Goal: Task Accomplishment & Management: Manage account settings

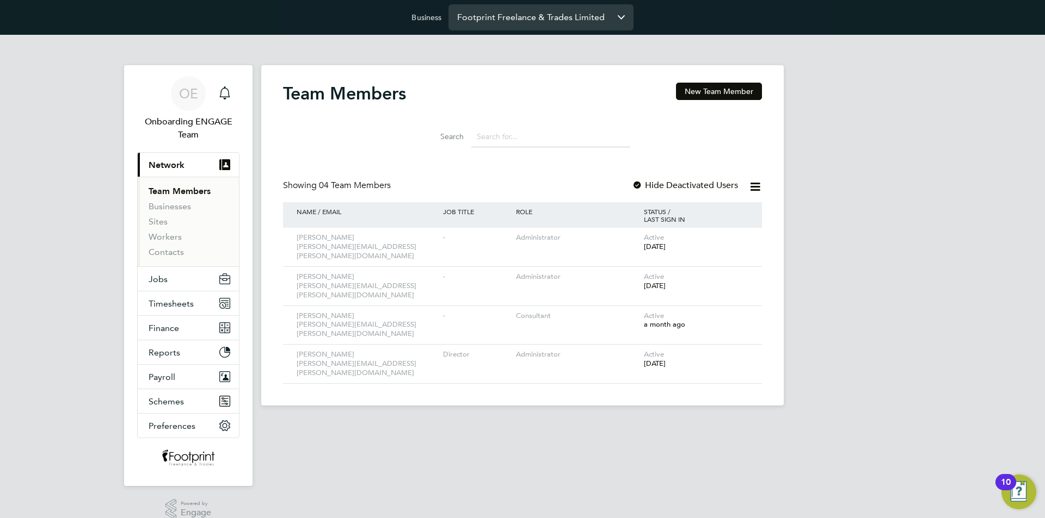
click at [516, 21] on input "Footprint Freelance & Trades Limited" at bounding box center [540, 17] width 185 height 26
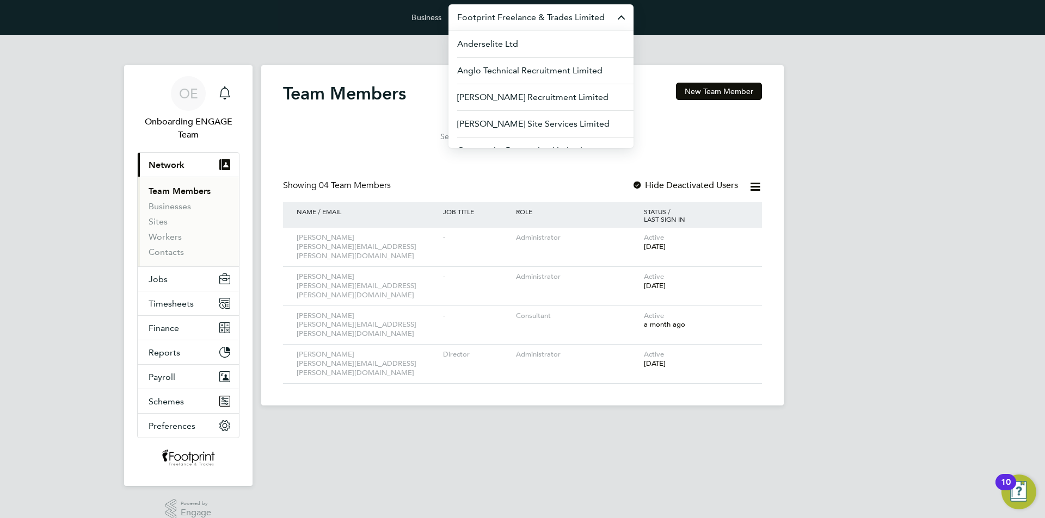
click at [839, 186] on div "OE Onboarding ENGAGE Team Notifications Applications: Current page: Network Tea…" at bounding box center [522, 229] width 1045 height 388
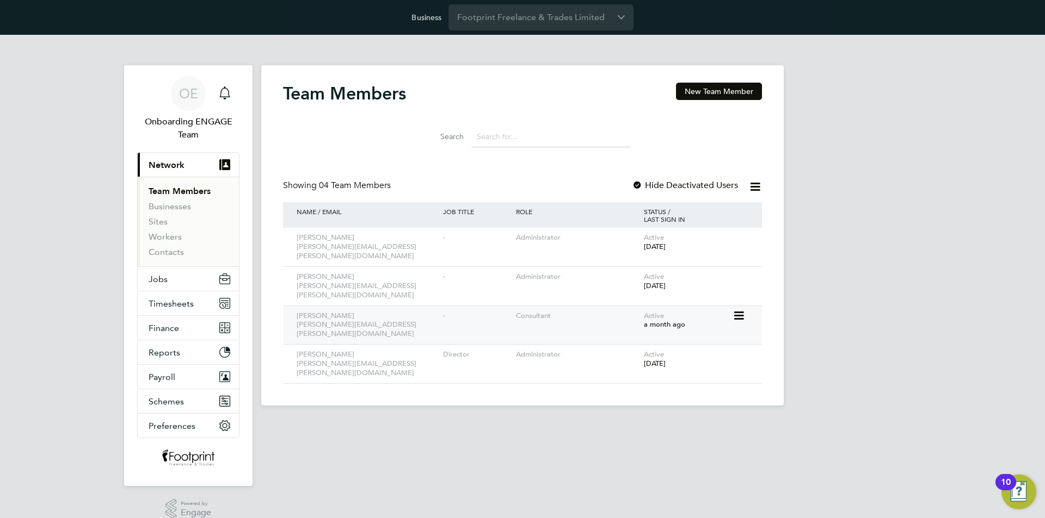
click at [737, 310] on icon at bounding box center [737, 316] width 11 height 13
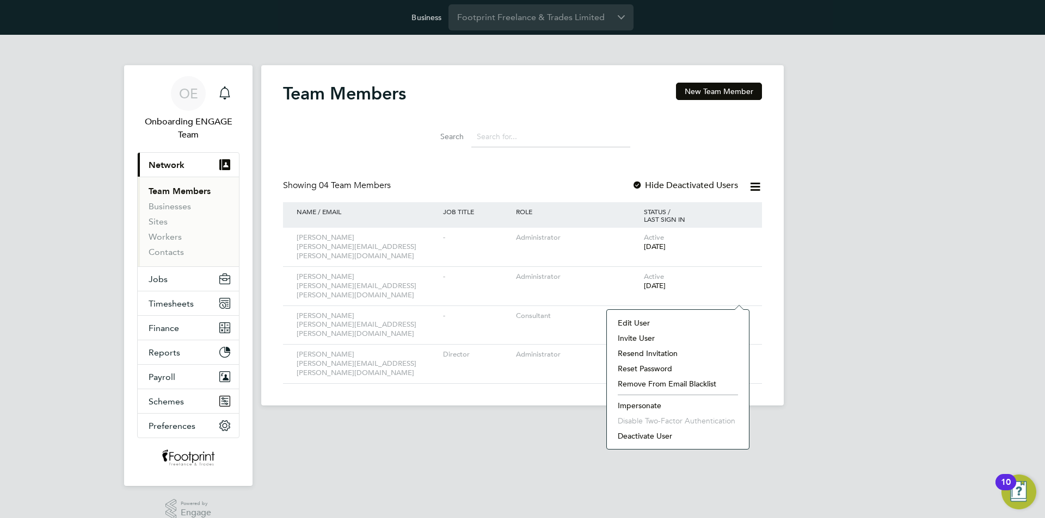
click at [631, 322] on li "Edit User" at bounding box center [677, 323] width 131 height 15
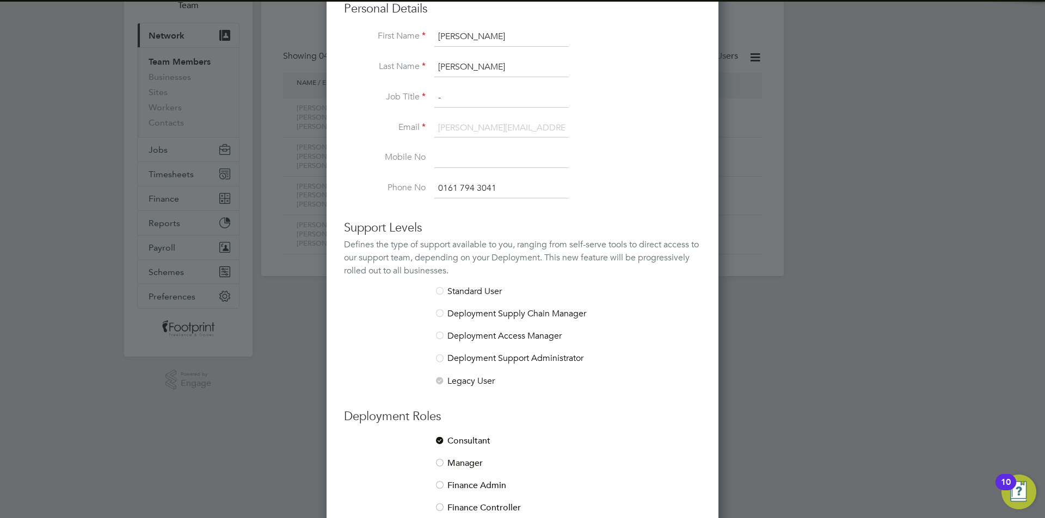
scroll to position [209, 0]
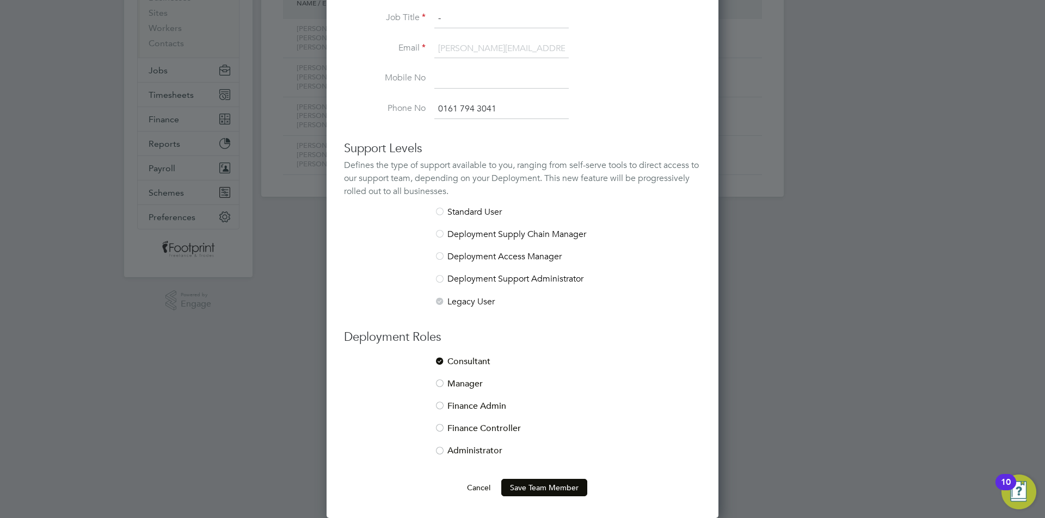
click at [439, 407] on div at bounding box center [439, 407] width 11 height 11
click at [529, 486] on button "Save Team Member" at bounding box center [544, 487] width 86 height 17
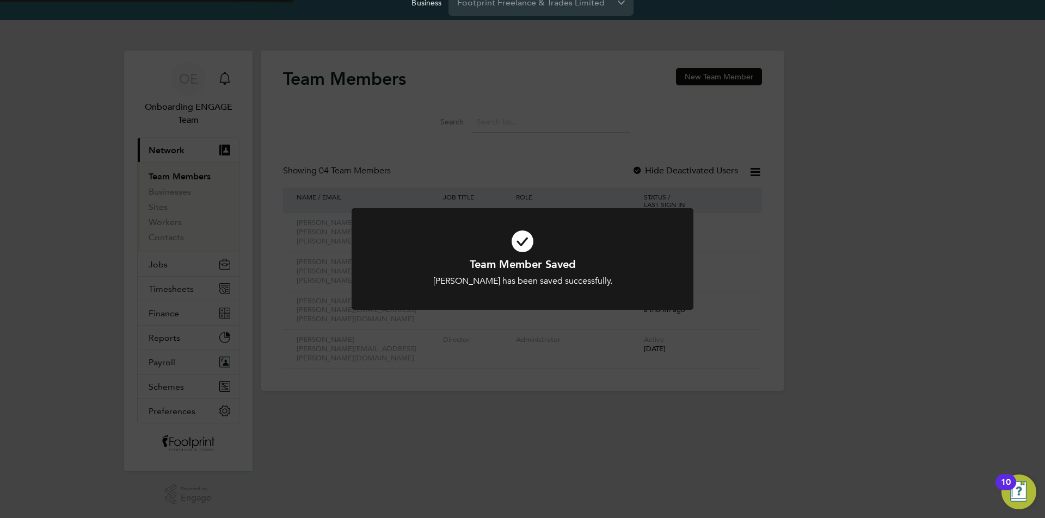
scroll to position [0, 0]
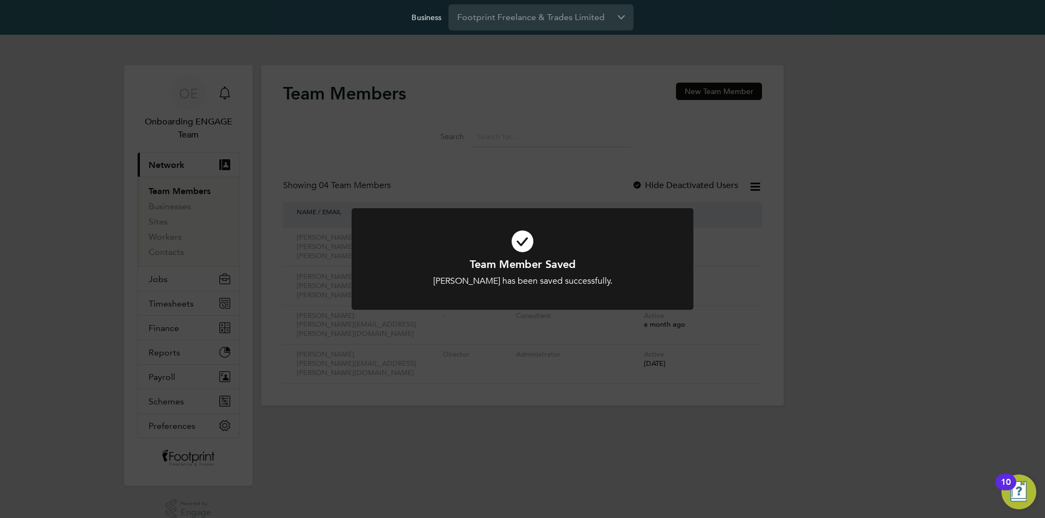
click at [495, 64] on div "Team Member Saved Dawn Kennedy has been saved successfully. Cancel Okay" at bounding box center [522, 259] width 1045 height 518
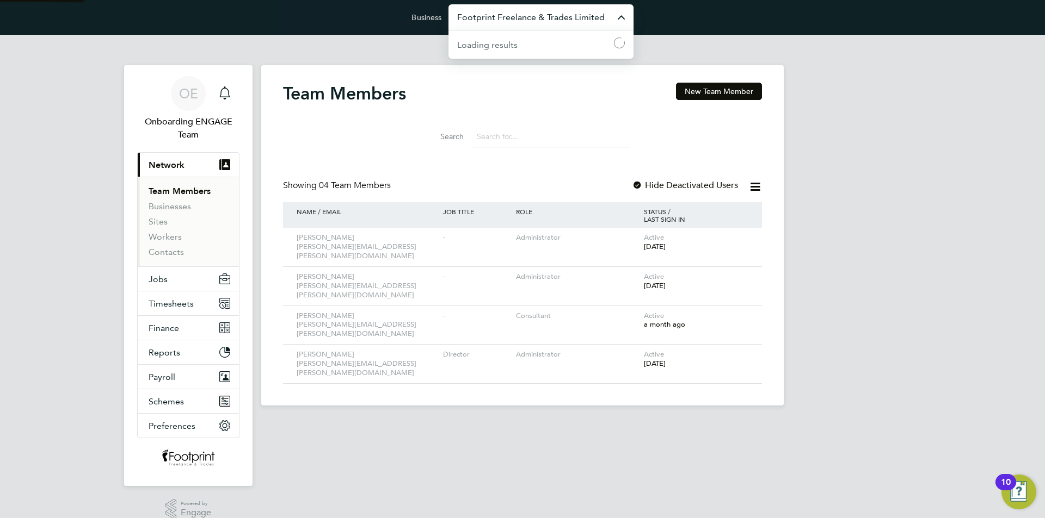
click at [501, 21] on input "Footprint Freelance & Trades Limited" at bounding box center [540, 17] width 185 height 26
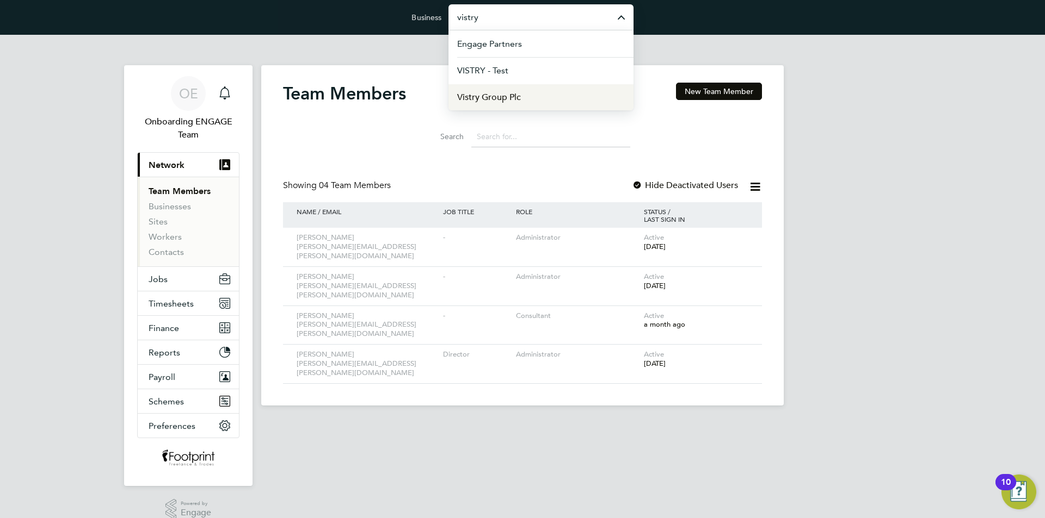
click at [483, 99] on span "Vistry Group Plc" at bounding box center [489, 97] width 64 height 13
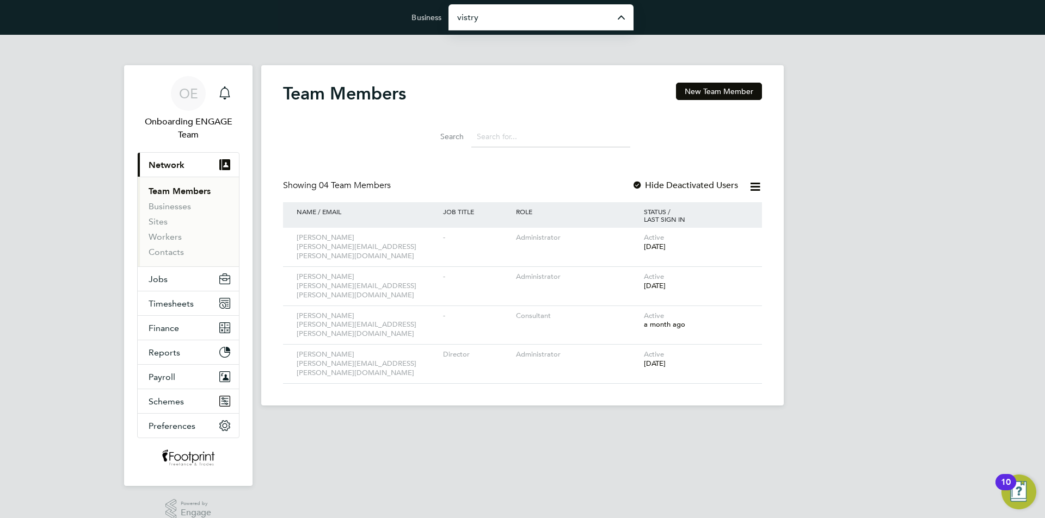
type input "Vistry Group Plc"
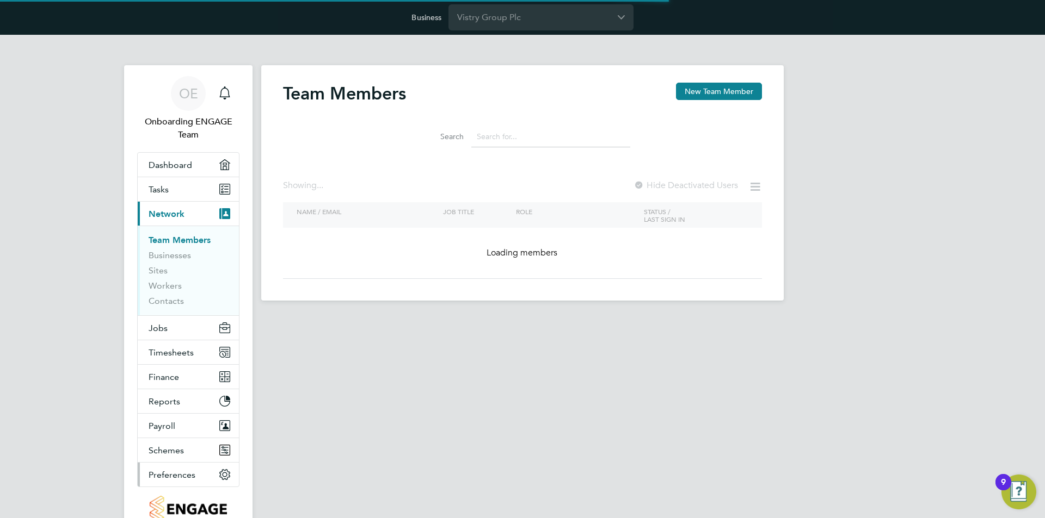
click at [187, 480] on button "Preferences" at bounding box center [188, 475] width 101 height 24
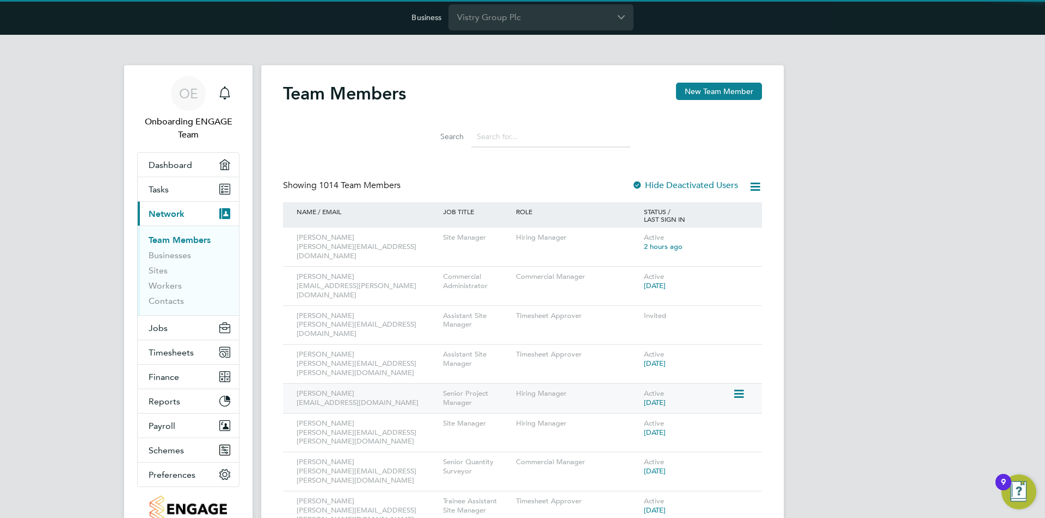
scroll to position [54, 0]
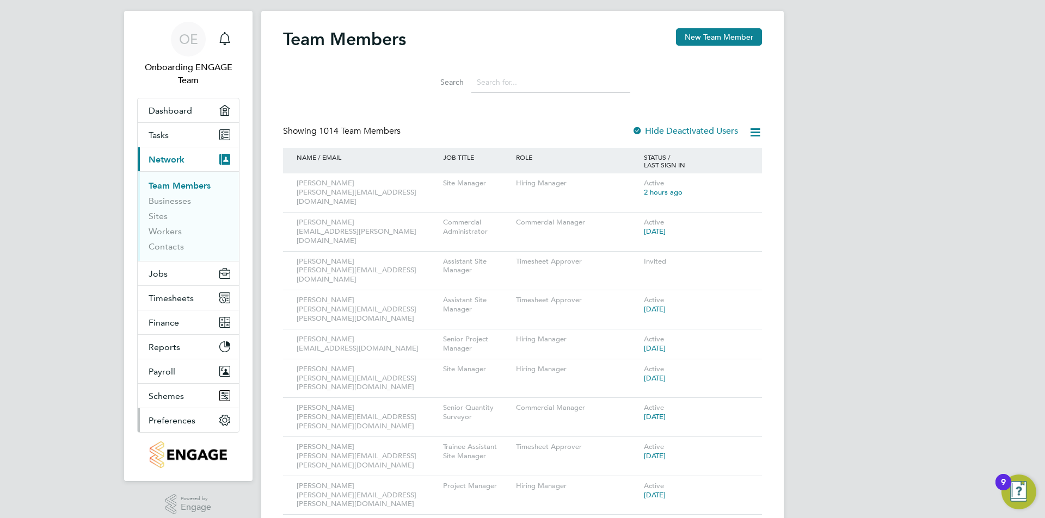
click at [170, 424] on span "Preferences" at bounding box center [172, 421] width 47 height 10
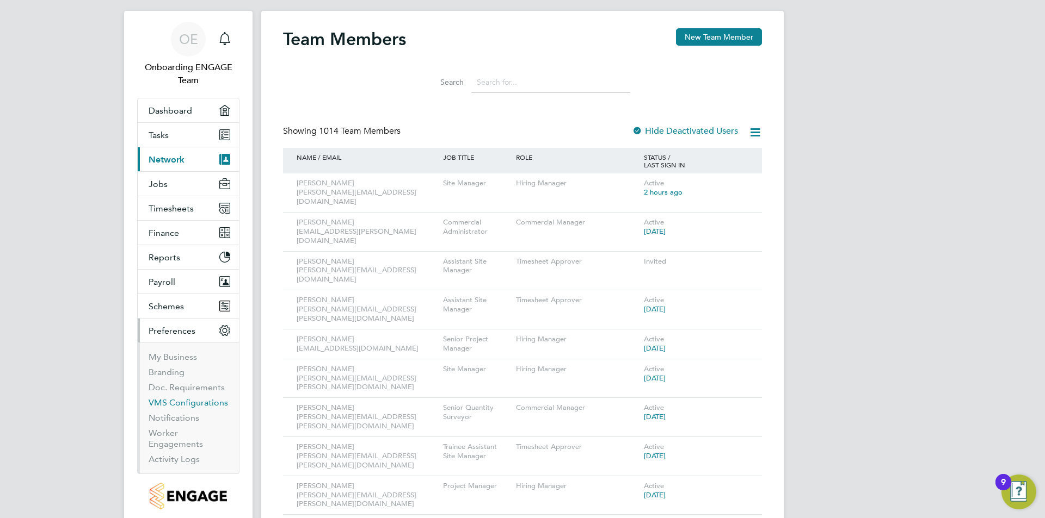
drag, startPoint x: 169, startPoint y: 404, endPoint x: 242, endPoint y: 320, distance: 110.7
click at [169, 404] on link "VMS Configurations" at bounding box center [188, 403] width 79 height 10
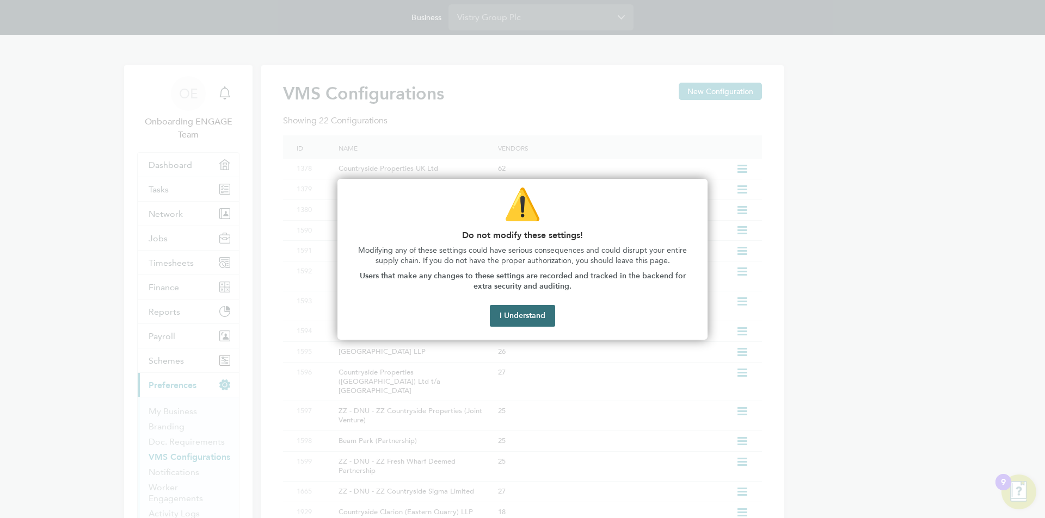
click at [516, 320] on button "I Understand" at bounding box center [522, 316] width 65 height 22
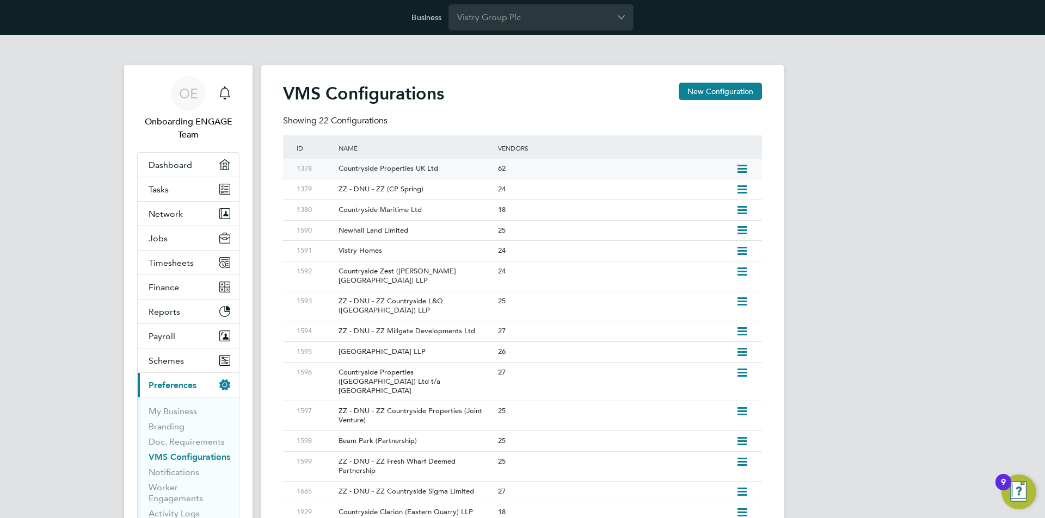
click at [398, 167] on div "Countryside Properties UK Ltd" at bounding box center [412, 169] width 164 height 20
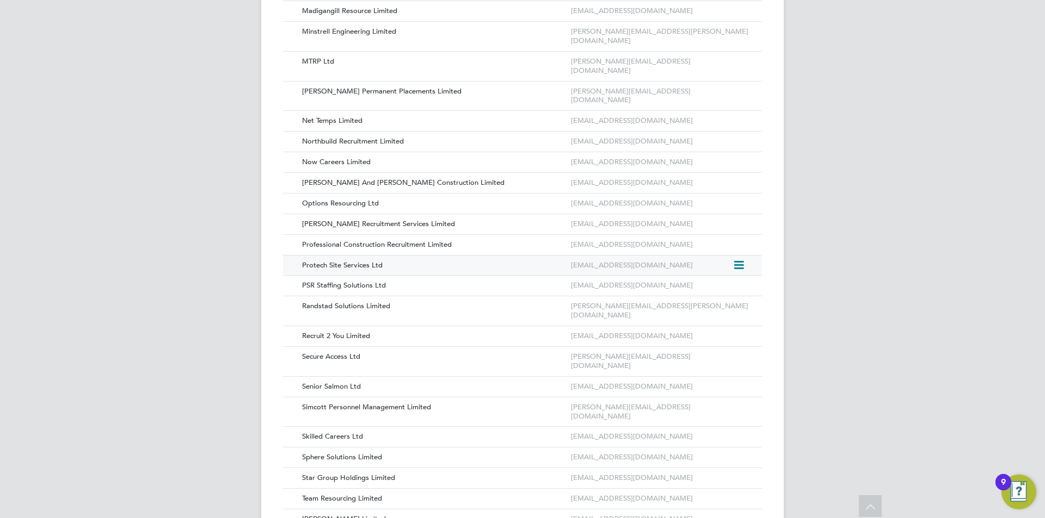
scroll to position [925, 0]
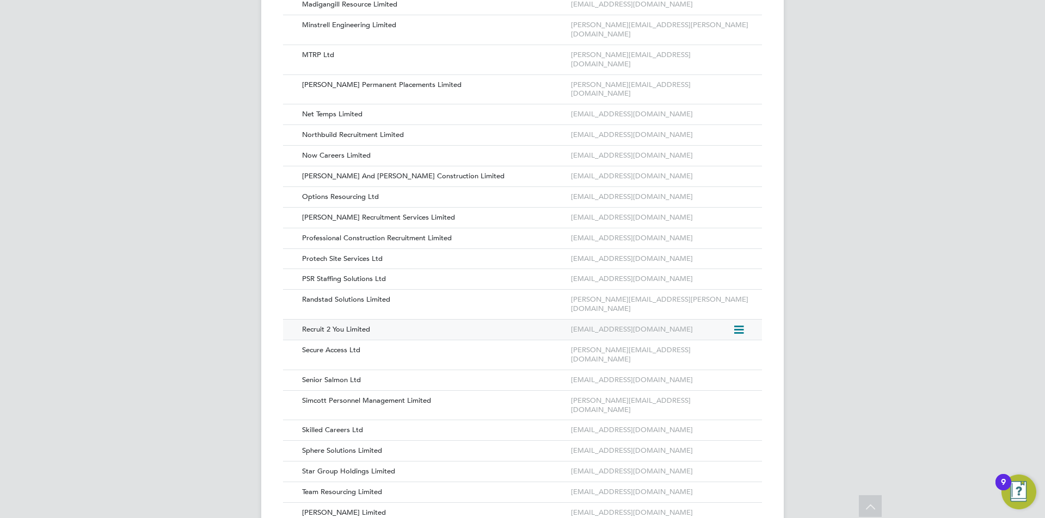
drag, startPoint x: 650, startPoint y: 190, endPoint x: 597, endPoint y: 189, distance: 52.8
click at [597, 320] on div "[EMAIL_ADDRESS][DOMAIN_NAME]" at bounding box center [650, 330] width 164 height 20
click at [739, 324] on icon at bounding box center [737, 330] width 11 height 13
click at [709, 214] on li "Edit Vendor" at bounding box center [709, 217] width 70 height 15
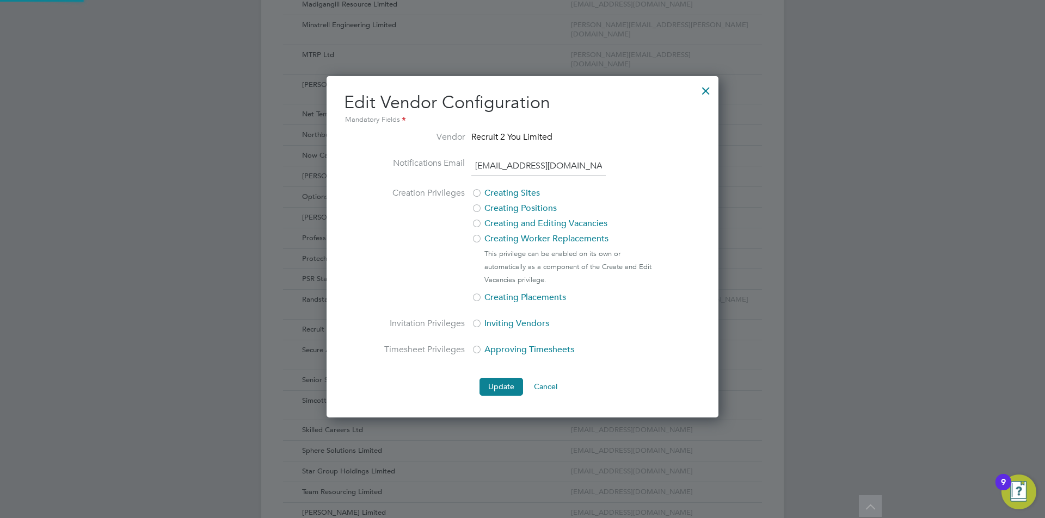
scroll to position [342, 392]
drag, startPoint x: 583, startPoint y: 165, endPoint x: 391, endPoint y: 164, distance: 192.1
click at [391, 164] on li "Notifications Email [EMAIL_ADDRESS][DOMAIN_NAME]" at bounding box center [522, 172] width 279 height 30
click at [544, 386] on button "Cancel" at bounding box center [545, 386] width 41 height 17
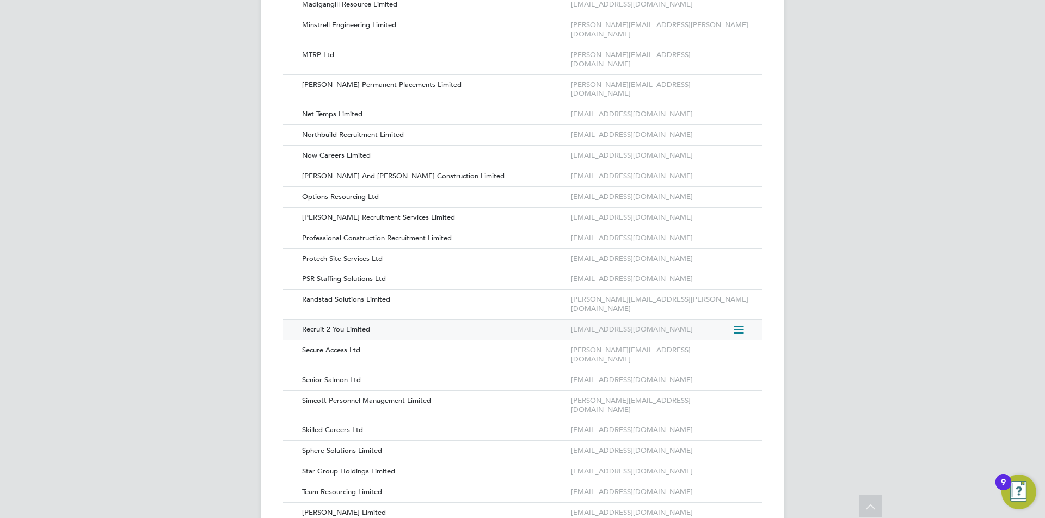
click at [738, 324] on icon at bounding box center [737, 330] width 11 height 13
click at [719, 231] on li "Remove Vendor" at bounding box center [709, 232] width 70 height 15
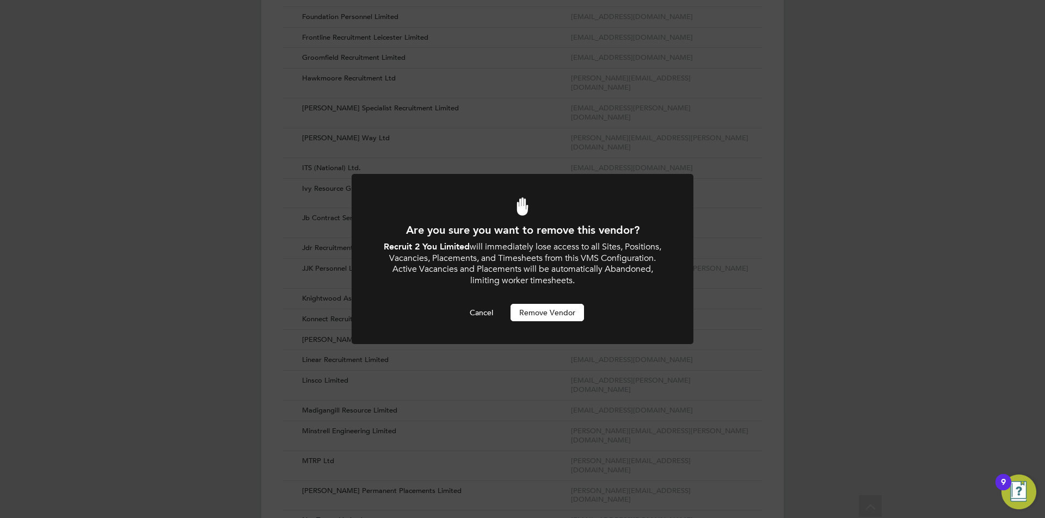
scroll to position [0, 0]
click at [545, 313] on button "Remove Vendor" at bounding box center [546, 312] width 73 height 17
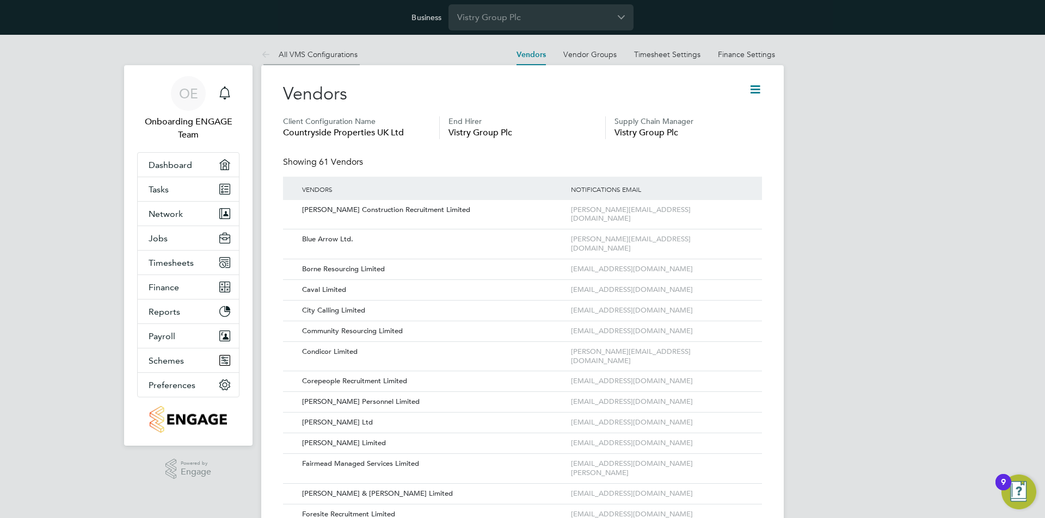
click at [305, 52] on link "All VMS Configurations" at bounding box center [309, 55] width 96 height 10
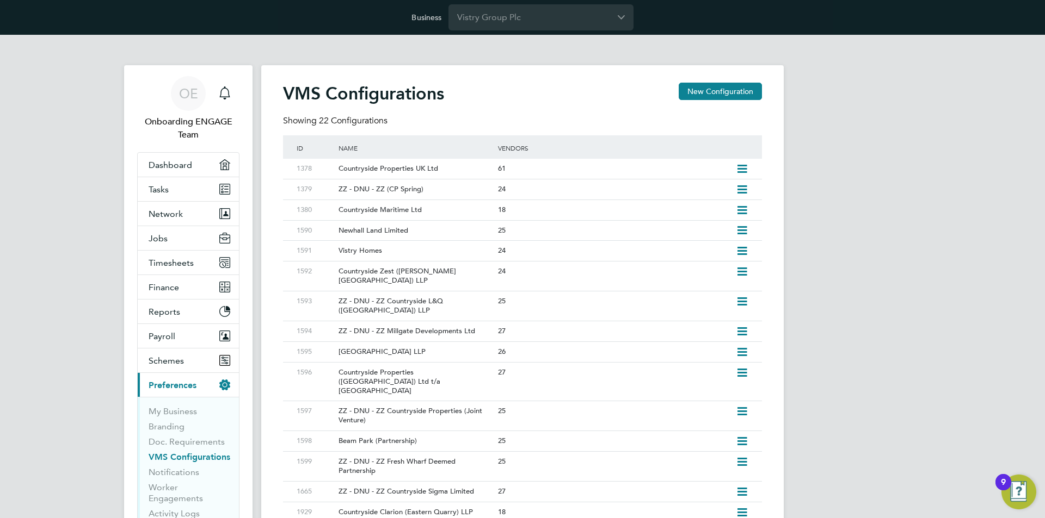
click at [866, 357] on div "OE Onboarding ENGAGE Team Notifications Applications: Dashboard Tasks Network T…" at bounding box center [522, 385] width 1045 height 700
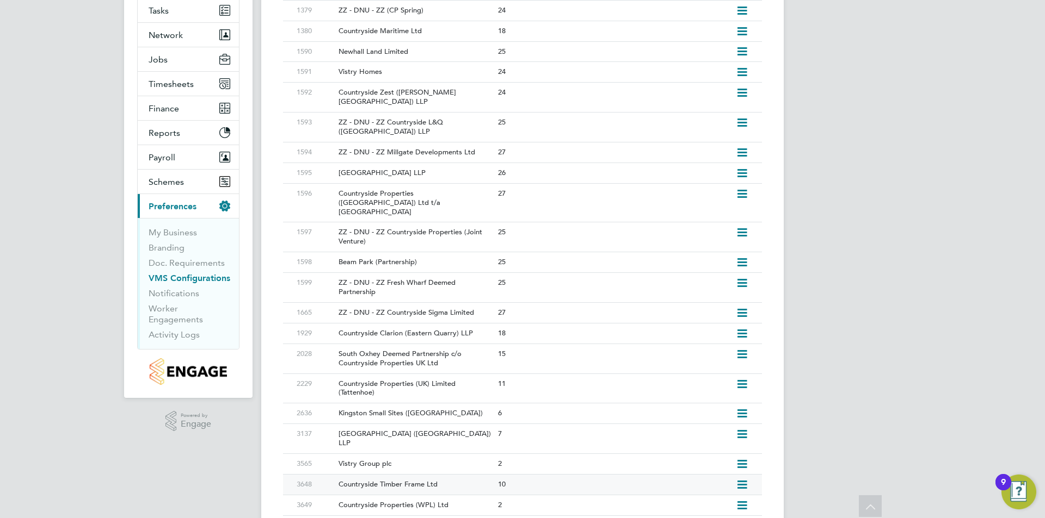
click at [471, 475] on div "Countryside Timber Frame Ltd" at bounding box center [412, 485] width 164 height 20
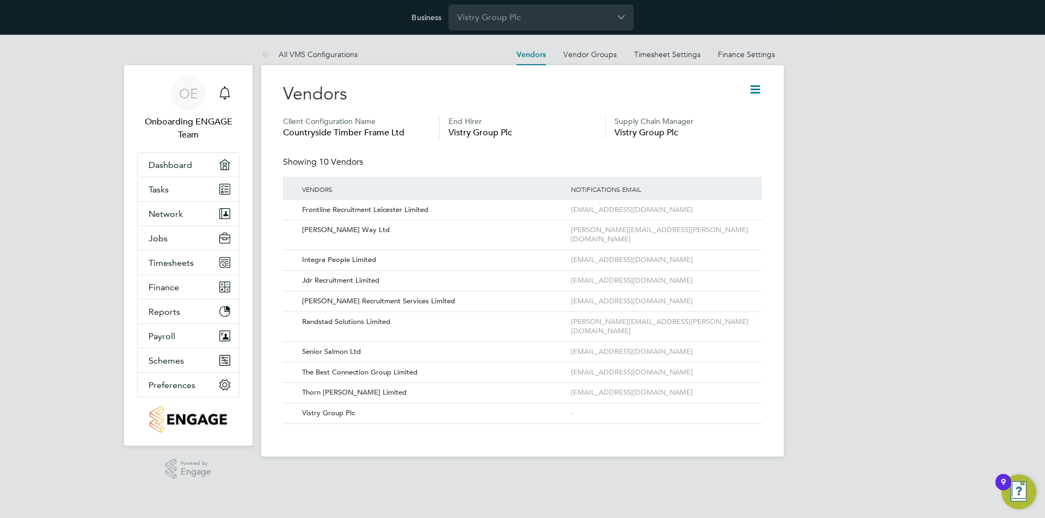
click at [757, 95] on icon at bounding box center [755, 90] width 14 height 14
click at [690, 160] on li "Add Vendor" at bounding box center [712, 161] width 97 height 15
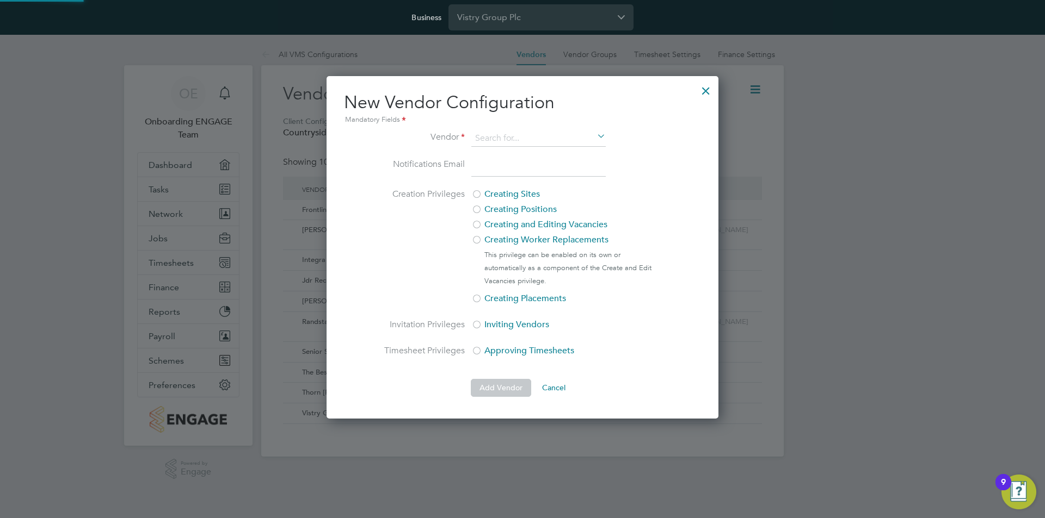
scroll to position [343, 392]
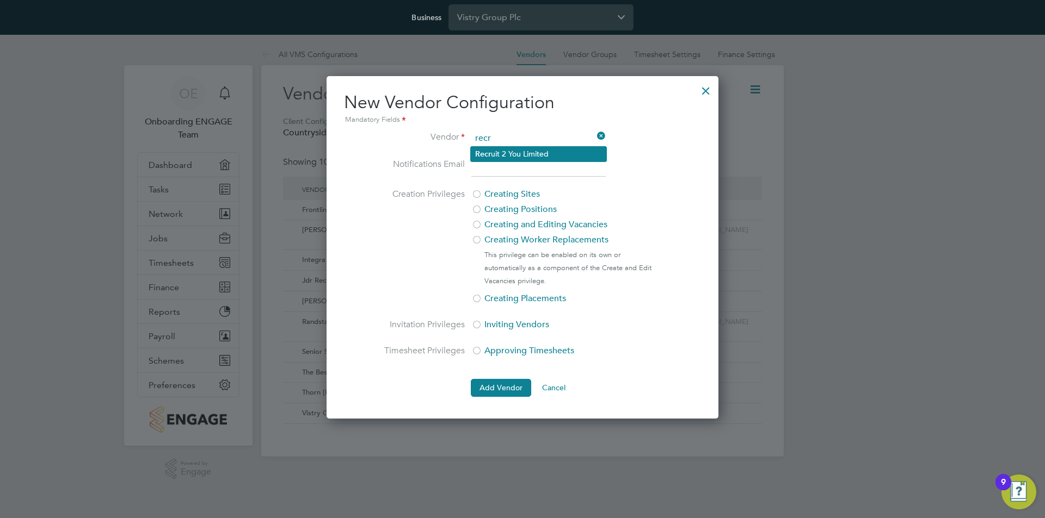
click at [532, 153] on li "Recr uit 2 You Limited" at bounding box center [538, 154] width 135 height 15
type input "Recruit 2 You Limited"
click at [504, 166] on input "email" at bounding box center [538, 168] width 134 height 20
paste input "[EMAIL_ADDRESS][DOMAIN_NAME]"
type input "[EMAIL_ADDRESS][DOMAIN_NAME]"
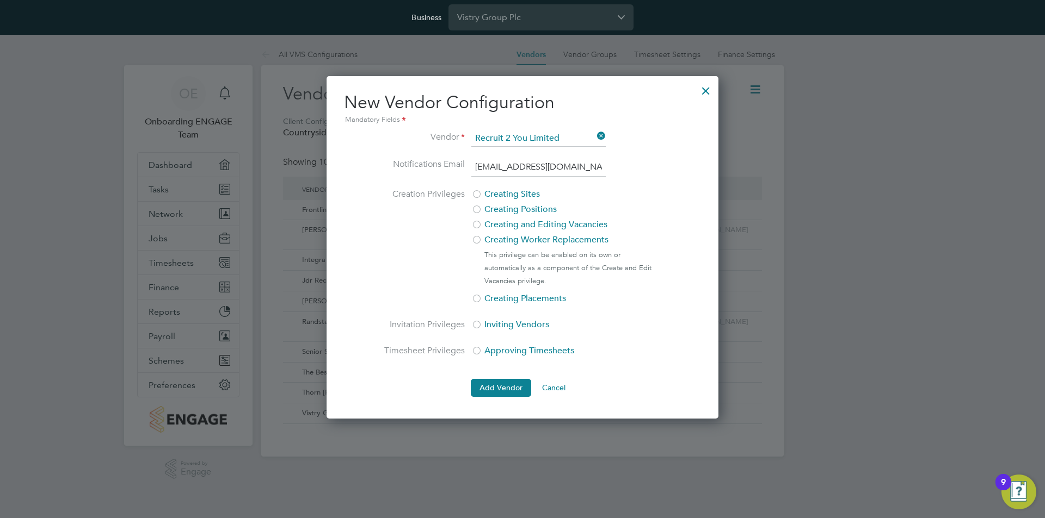
click at [484, 388] on button "Add Vendor" at bounding box center [501, 387] width 60 height 17
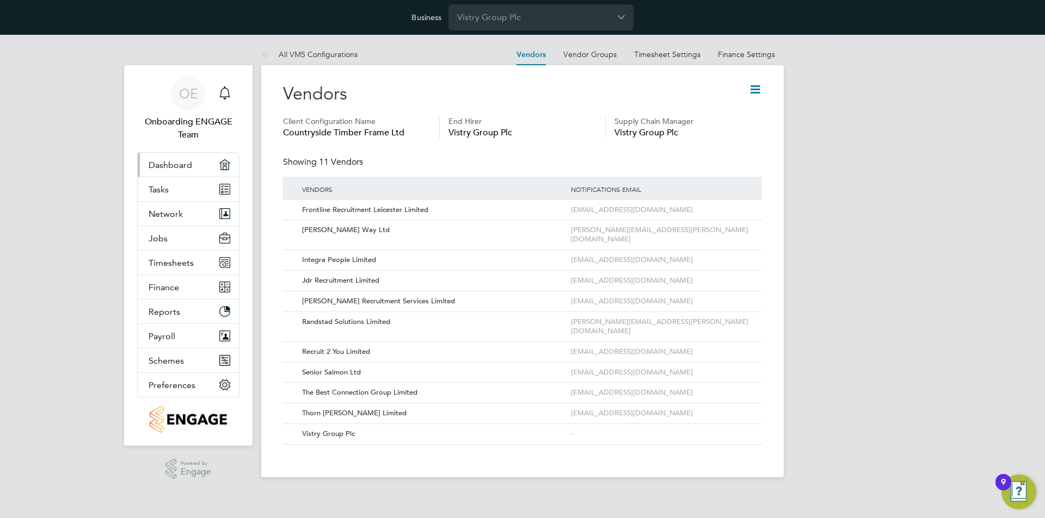
click at [191, 162] on span "Dashboard" at bounding box center [171, 165] width 44 height 10
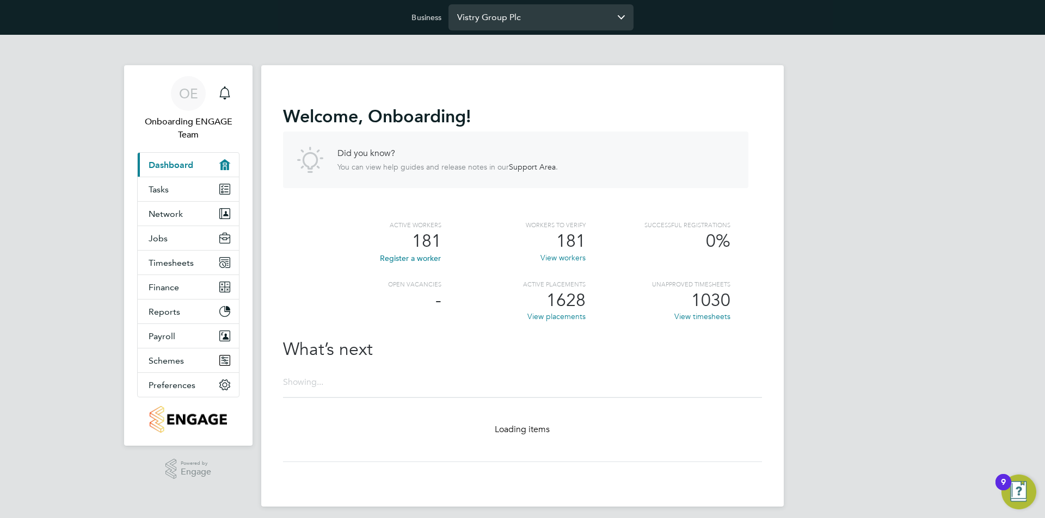
click at [594, 18] on input "Vistry Group Plc" at bounding box center [540, 17] width 185 height 26
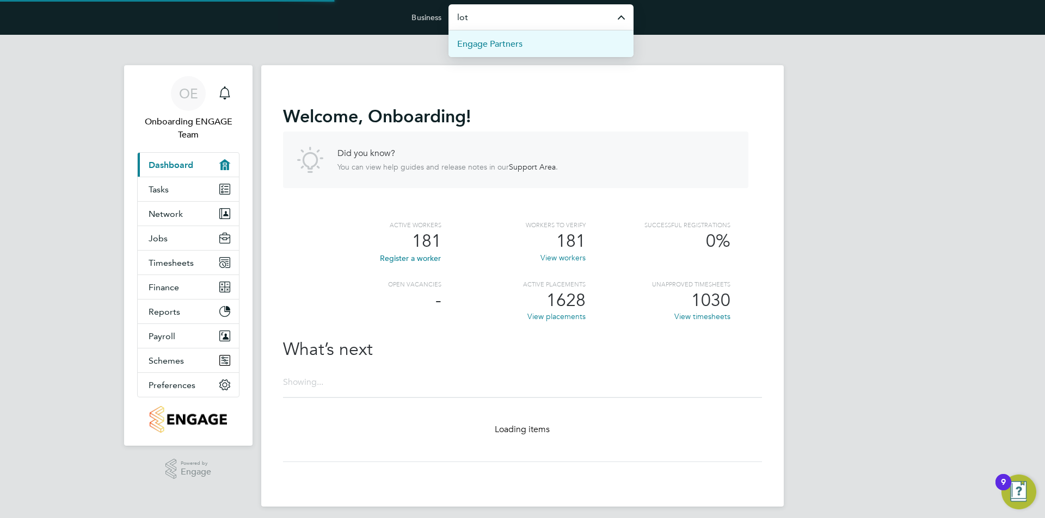
click at [483, 43] on span "Engage Partners" at bounding box center [489, 44] width 65 height 13
type input "Engage Partners"
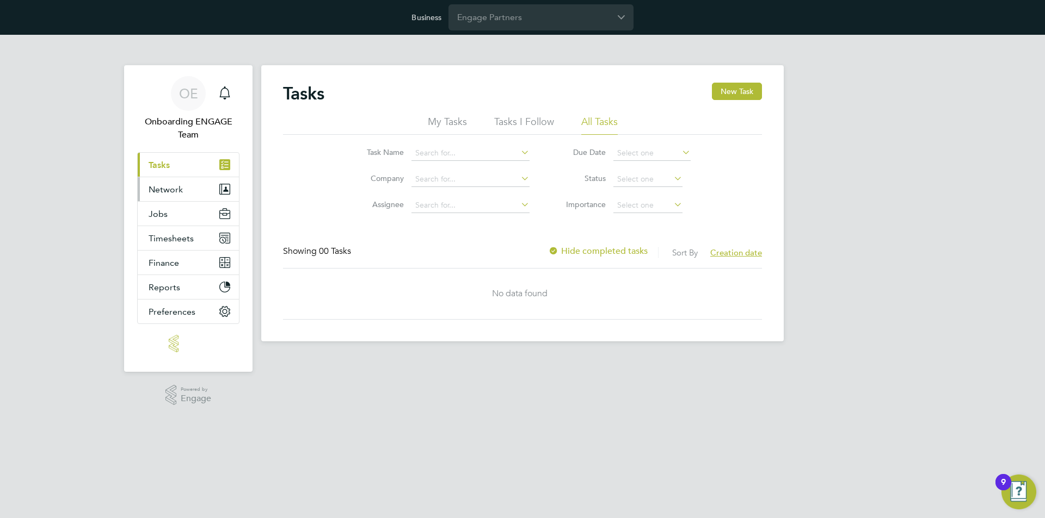
click at [168, 194] on span "Network" at bounding box center [166, 189] width 34 height 10
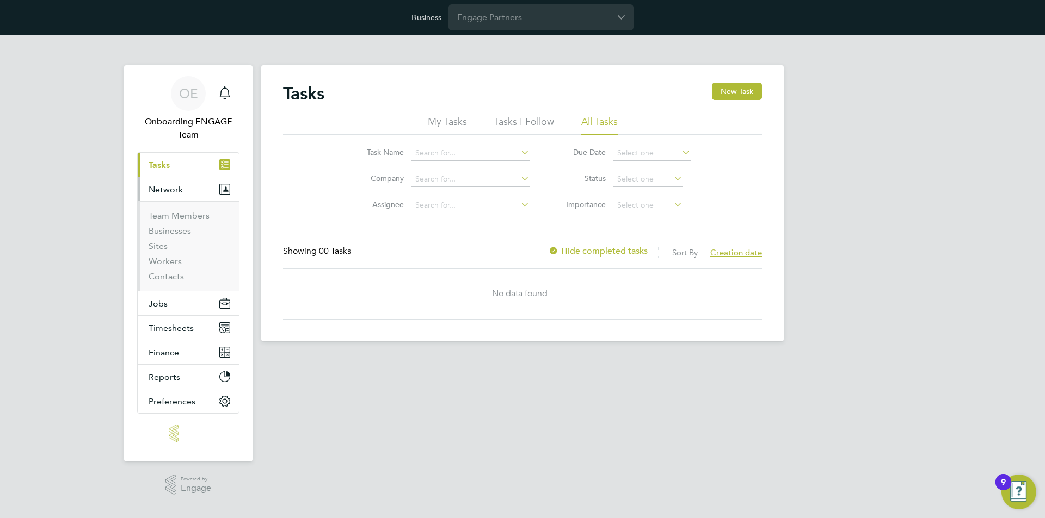
click at [164, 225] on li "Team Members" at bounding box center [190, 218] width 82 height 15
click at [170, 232] on link "Businesses" at bounding box center [170, 231] width 42 height 10
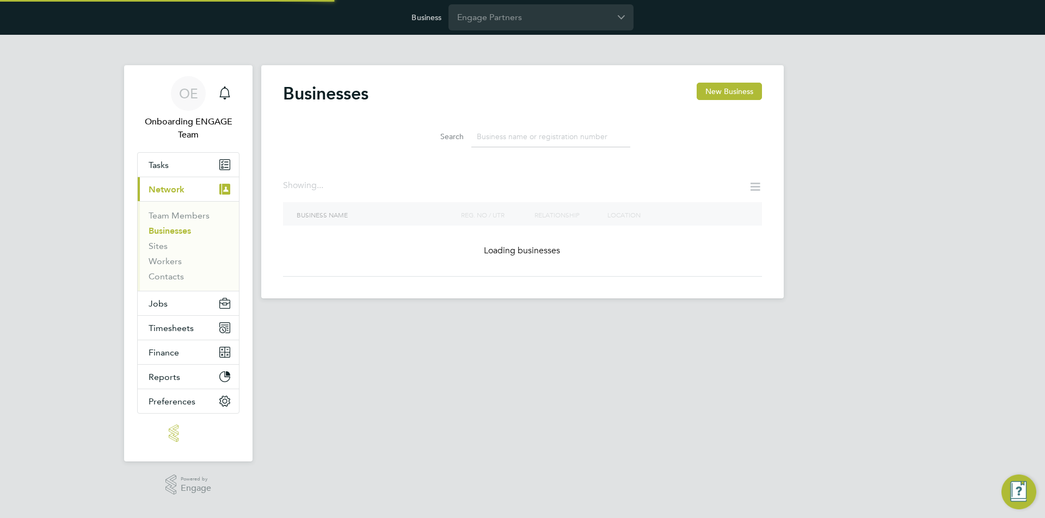
click at [513, 136] on input at bounding box center [550, 136] width 159 height 21
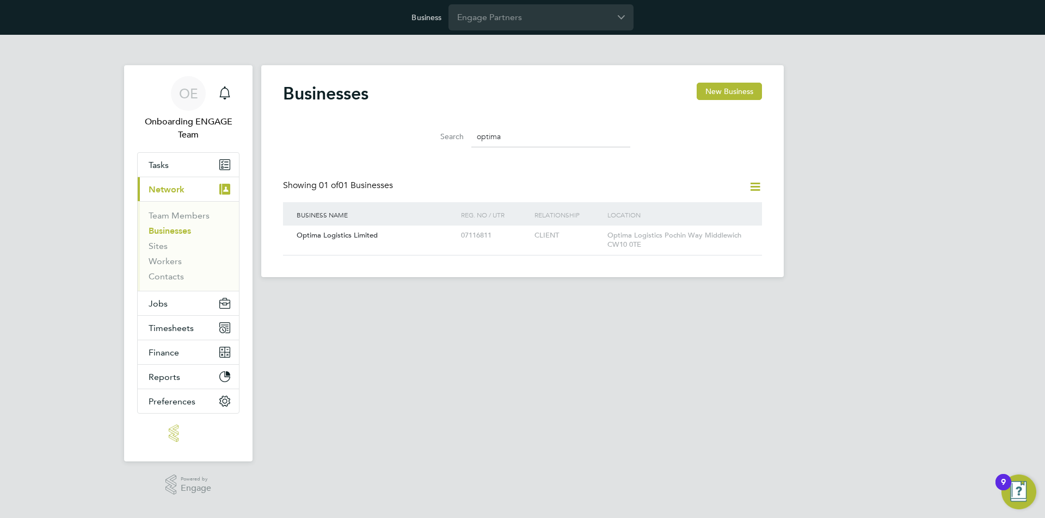
type input "optima"
